Goal: Task Accomplishment & Management: Use online tool/utility

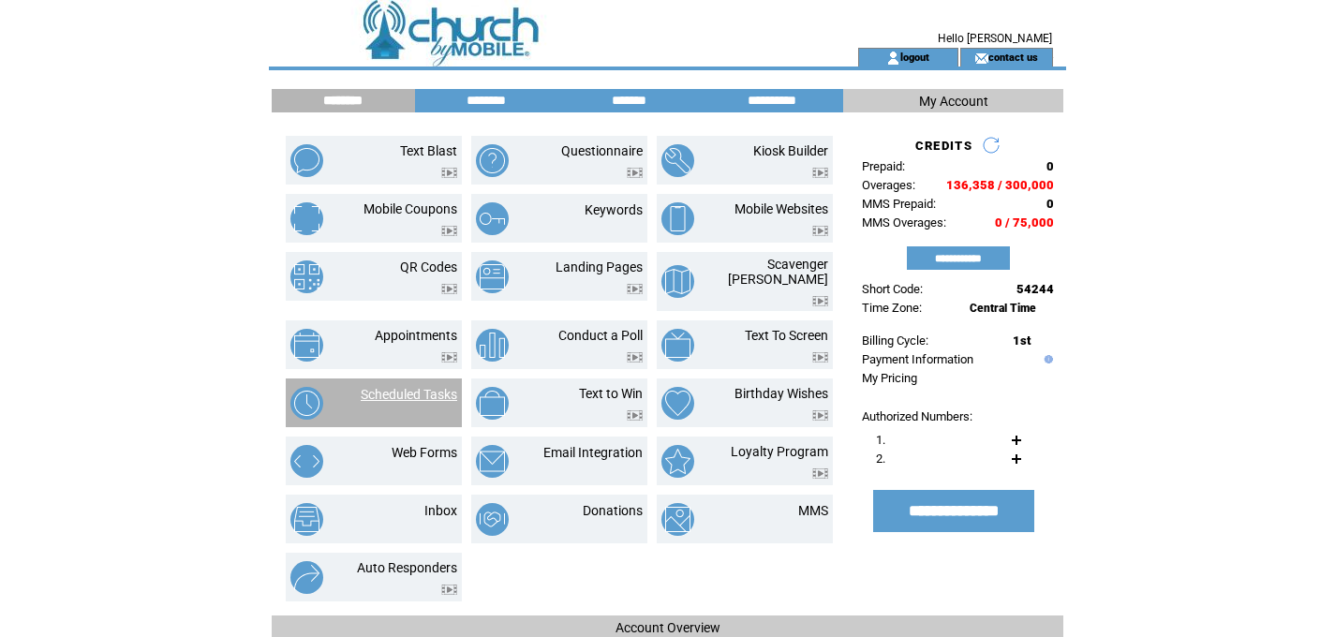
click at [424, 387] on link "Scheduled Tasks" at bounding box center [409, 394] width 96 height 15
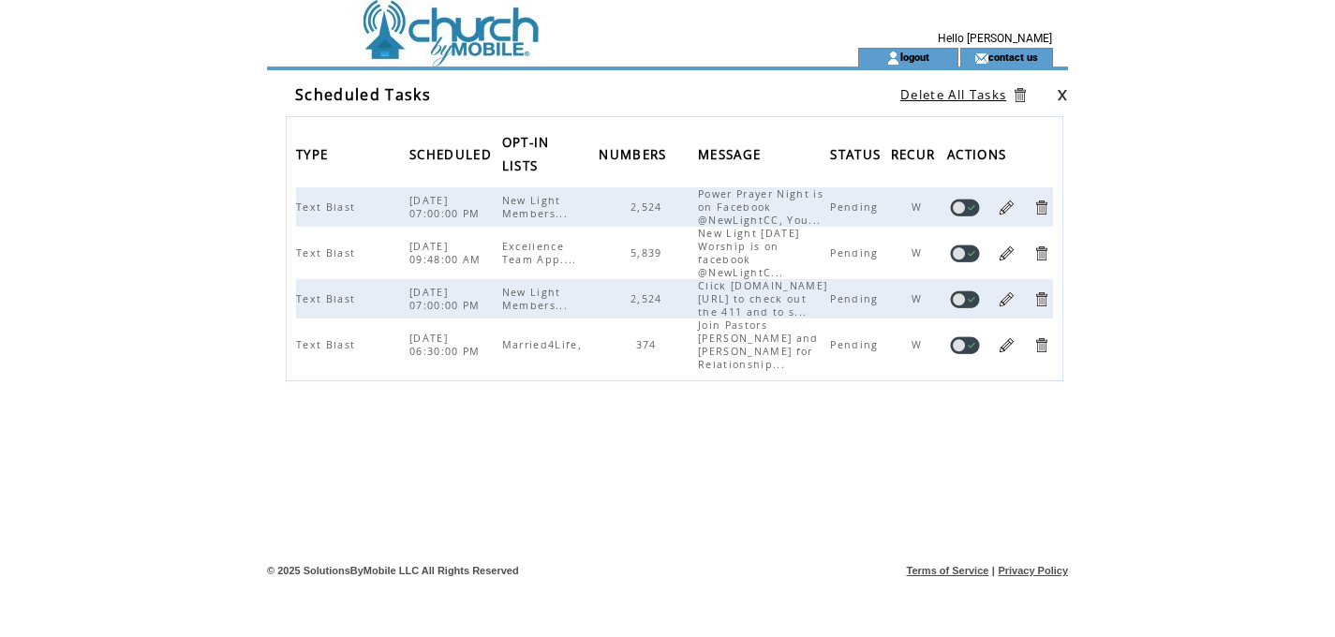
click at [127, 138] on html "**********" at bounding box center [667, 318] width 1335 height 637
